Goal: Information Seeking & Learning: Learn about a topic

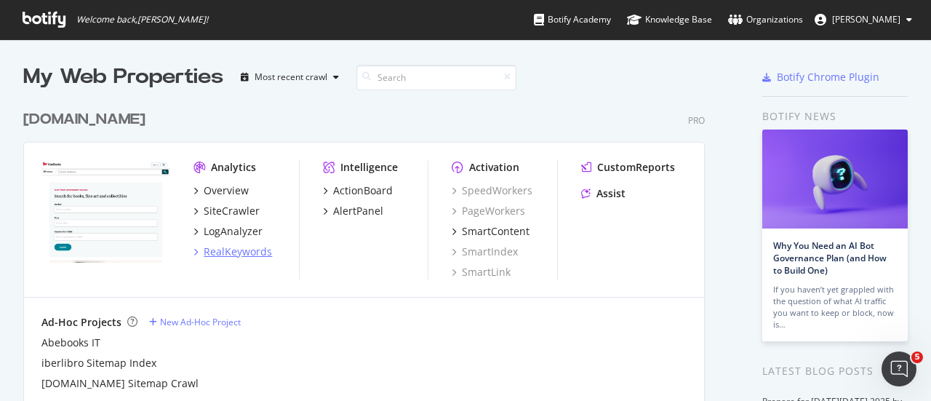
click at [225, 255] on div "RealKeywords" at bounding box center [238, 251] width 68 height 15
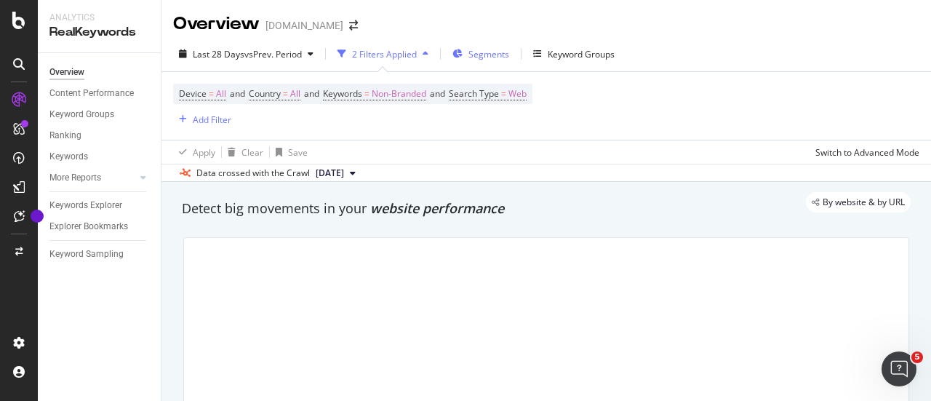
click at [473, 53] on span "Segments" at bounding box center [488, 54] width 41 height 12
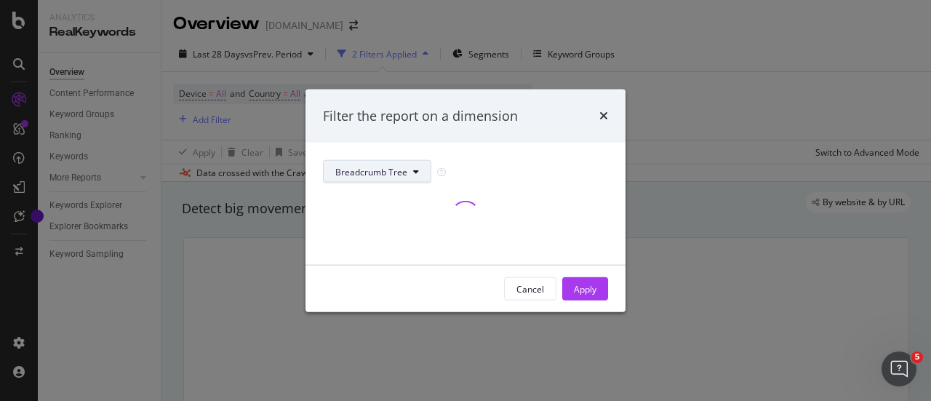
click at [411, 180] on button "Breadcrumb Tree" at bounding box center [377, 171] width 108 height 23
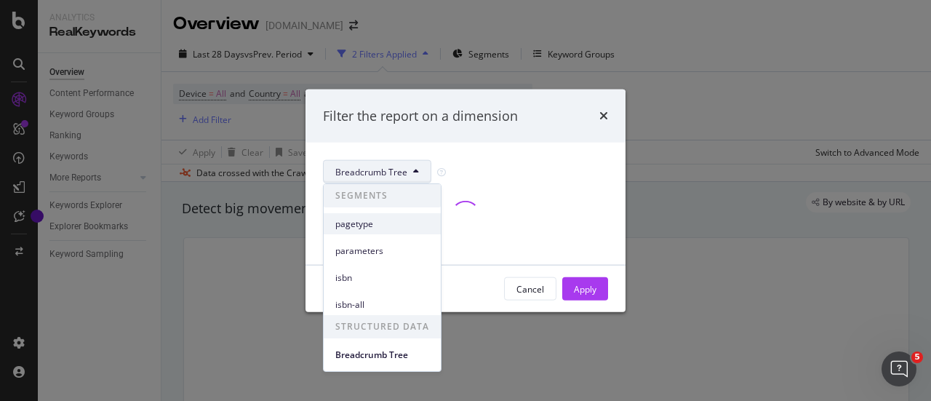
click at [393, 223] on span "pagetype" at bounding box center [382, 223] width 94 height 13
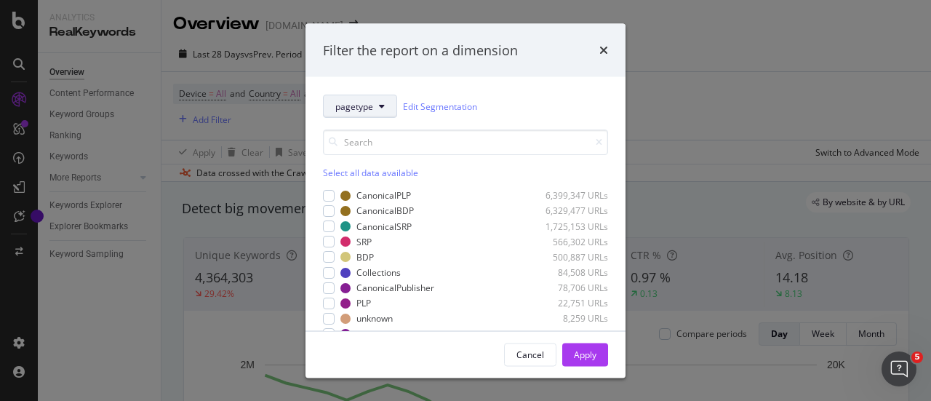
click at [380, 105] on icon "modal" at bounding box center [382, 106] width 6 height 9
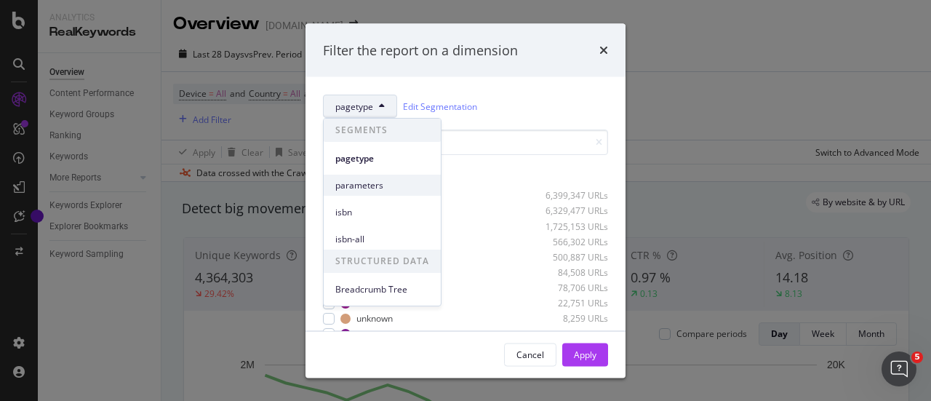
click at [395, 185] on span "parameters" at bounding box center [382, 185] width 94 height 13
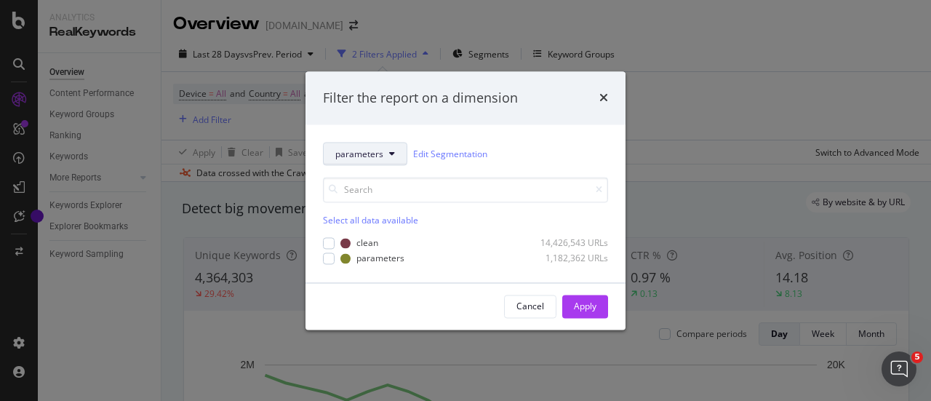
click at [389, 156] on icon "modal" at bounding box center [392, 154] width 6 height 9
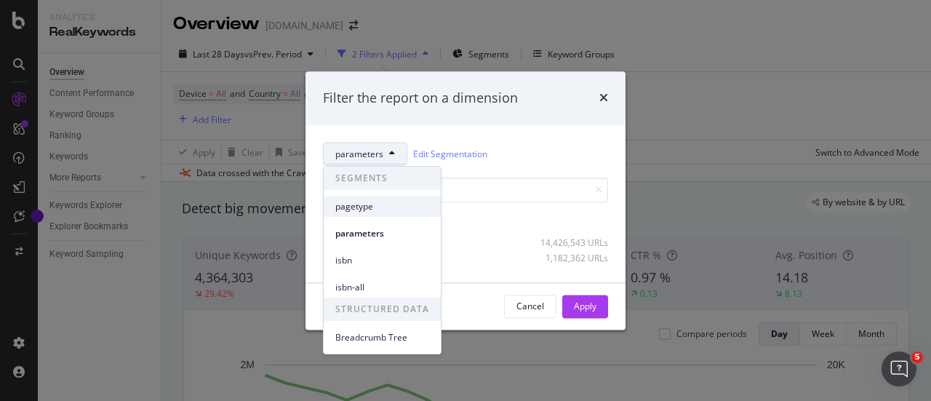
click at [372, 202] on span "pagetype" at bounding box center [382, 206] width 94 height 13
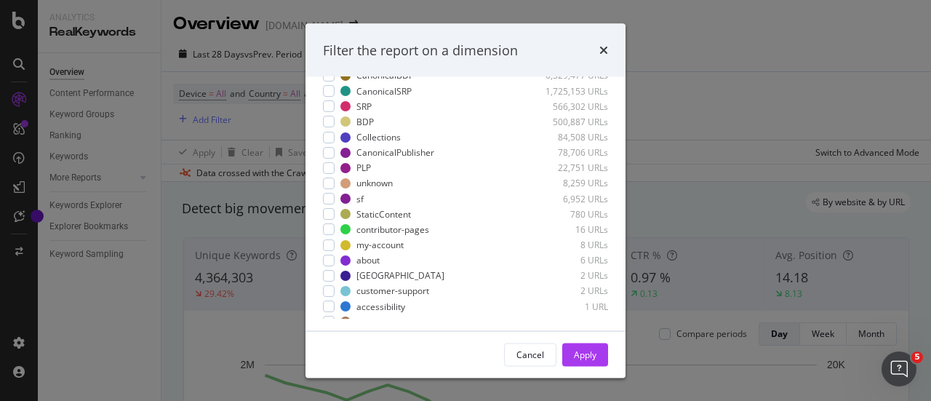
scroll to position [140, 0]
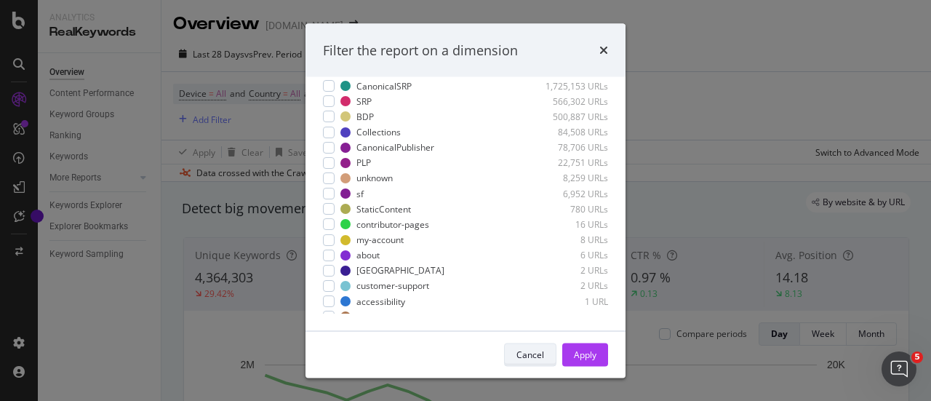
click at [513, 357] on button "Cancel" at bounding box center [530, 354] width 52 height 23
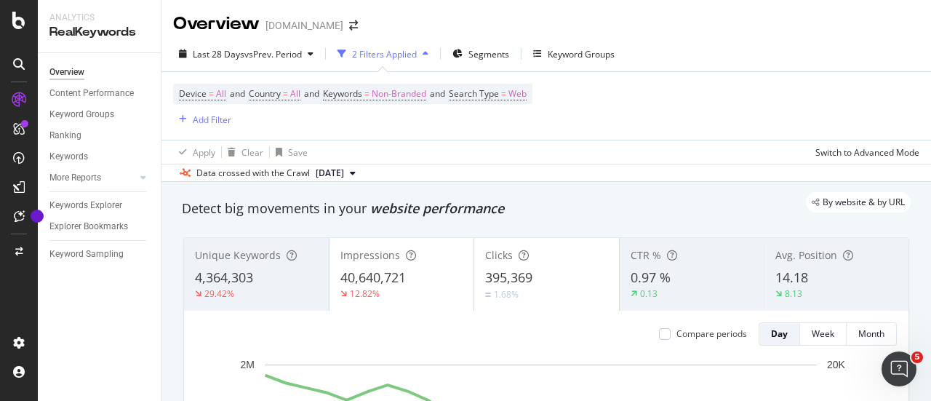
click at [647, 135] on div "Device = All and Country = All and Keywords = Non-Branded and Search Type = Web…" at bounding box center [546, 106] width 746 height 68
